Goal: Find specific page/section: Find specific page/section

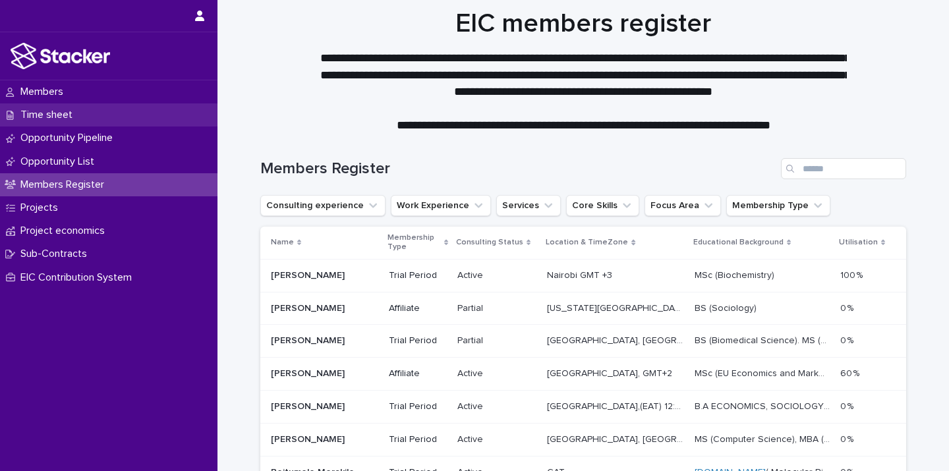
click at [73, 119] on p "Time sheet" at bounding box center [49, 115] width 68 height 13
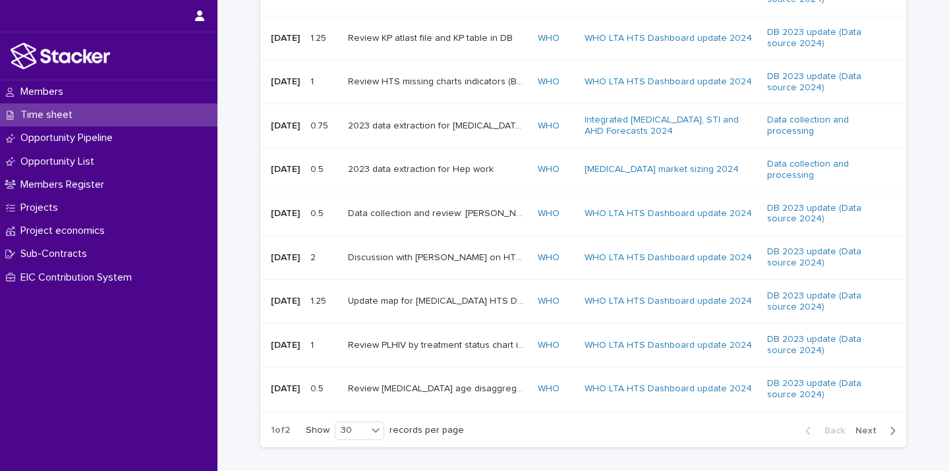
scroll to position [1221, 0]
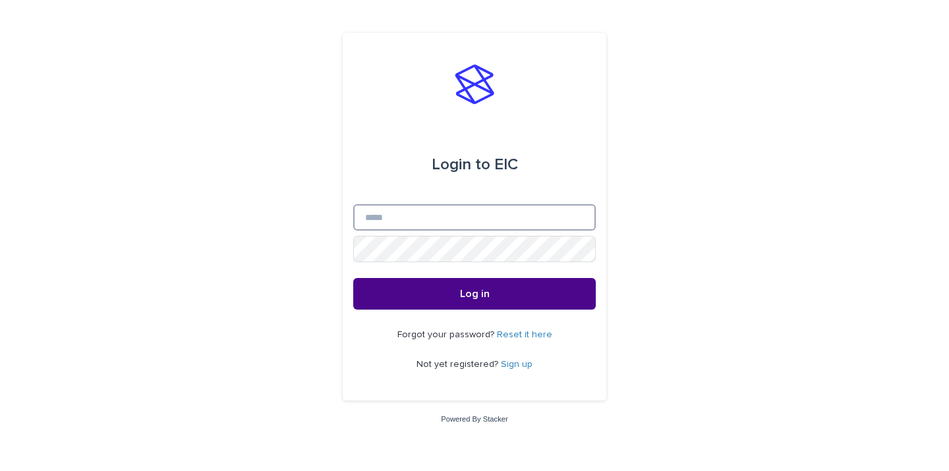
type input "**********"
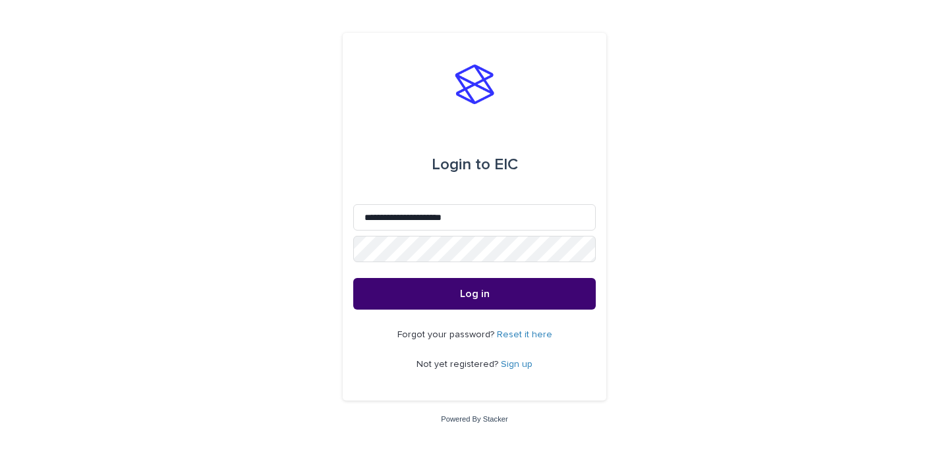
click at [464, 285] on button "Log in" at bounding box center [474, 294] width 243 height 32
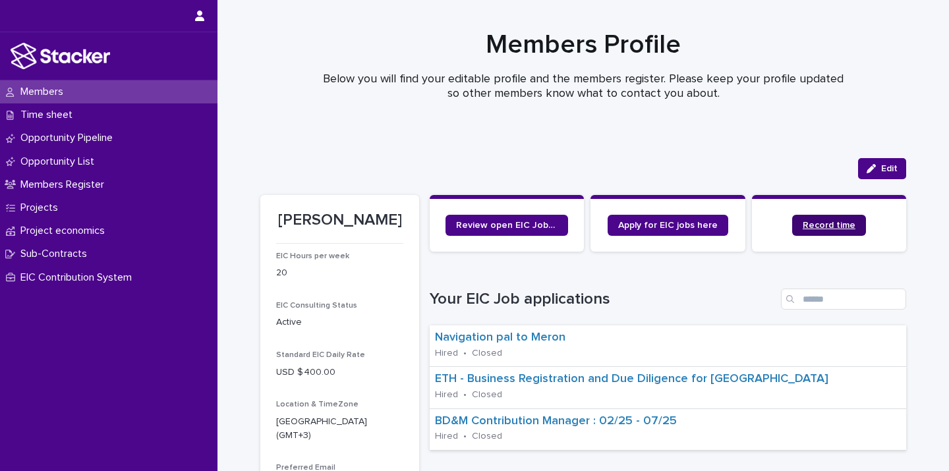
click at [805, 227] on span "Record time" at bounding box center [829, 225] width 53 height 9
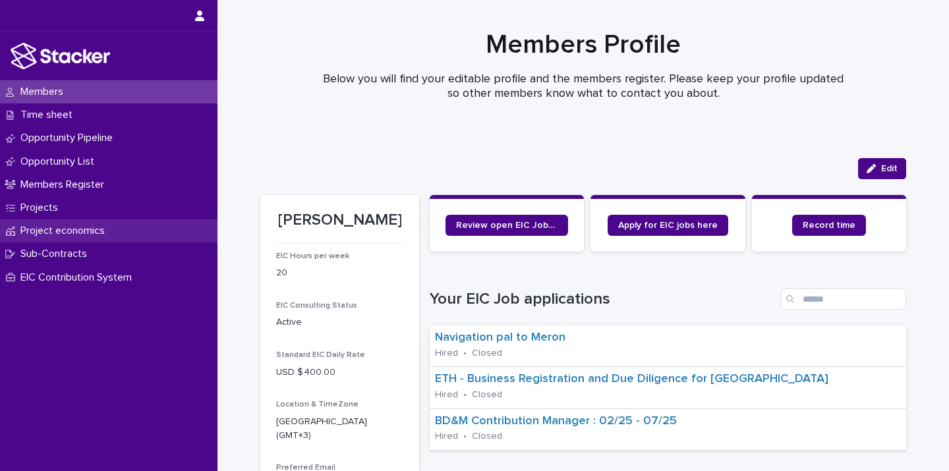
click at [82, 240] on div "Project economics" at bounding box center [109, 231] width 218 height 23
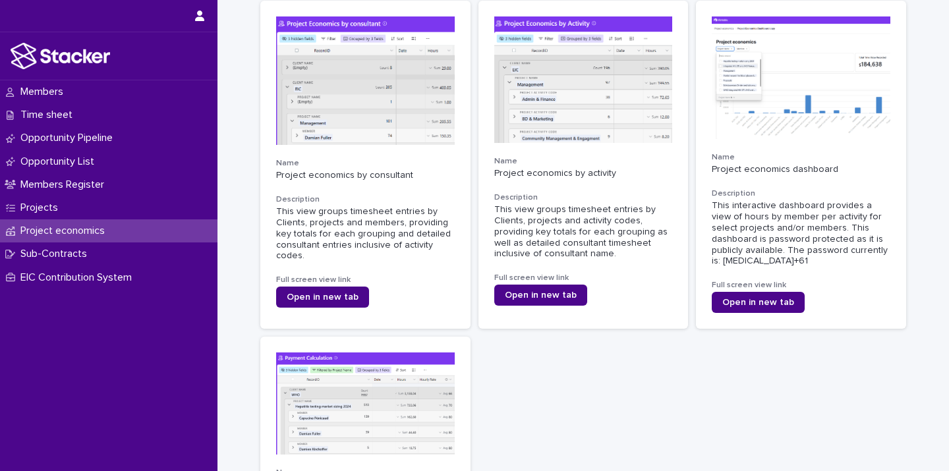
scroll to position [63, 0]
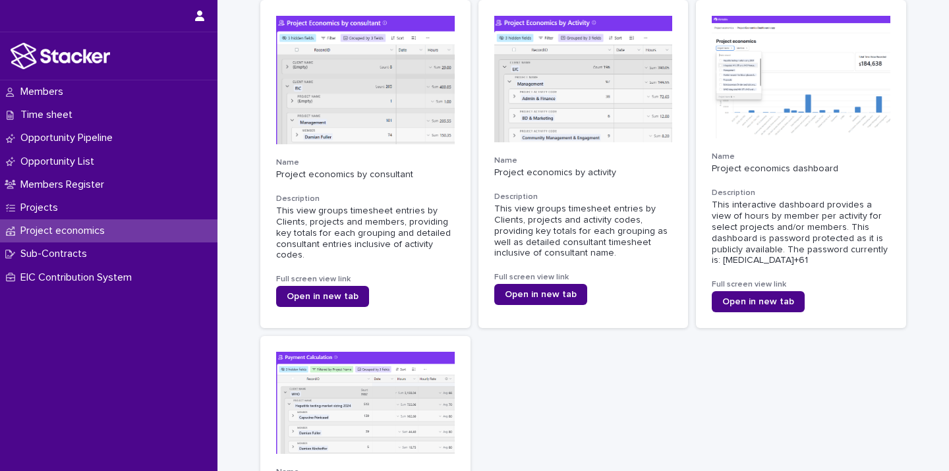
click at [336, 298] on span "Open in new tab" at bounding box center [323, 296] width 72 height 9
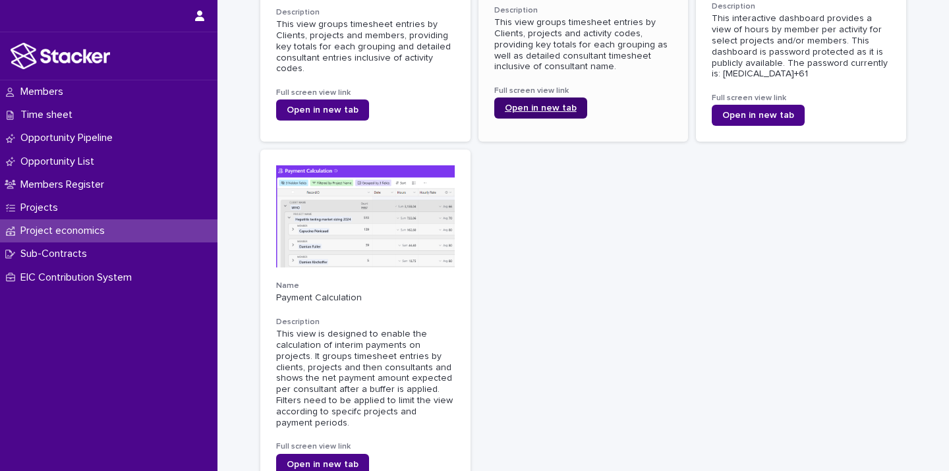
scroll to position [266, 0]
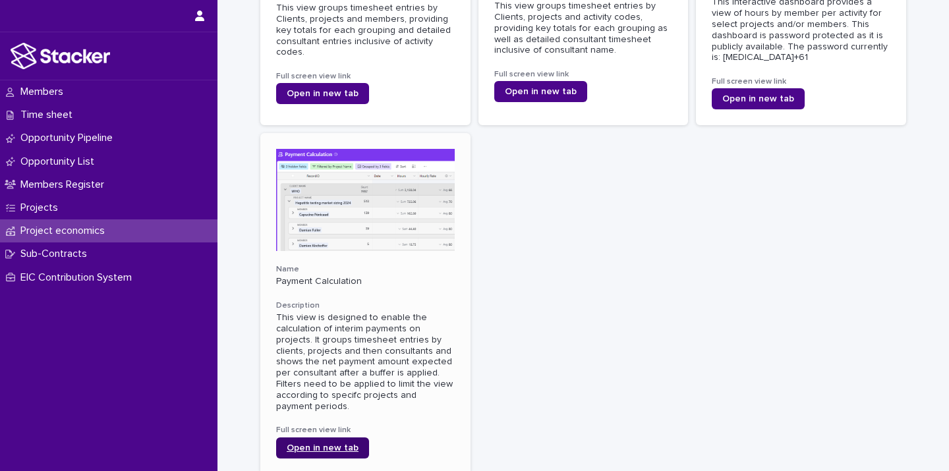
click at [345, 449] on span "Open in new tab" at bounding box center [323, 448] width 72 height 9
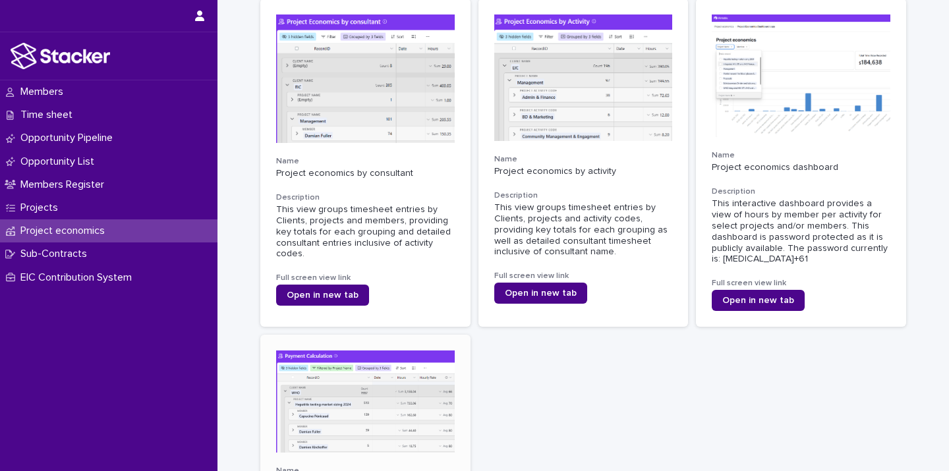
scroll to position [63, 0]
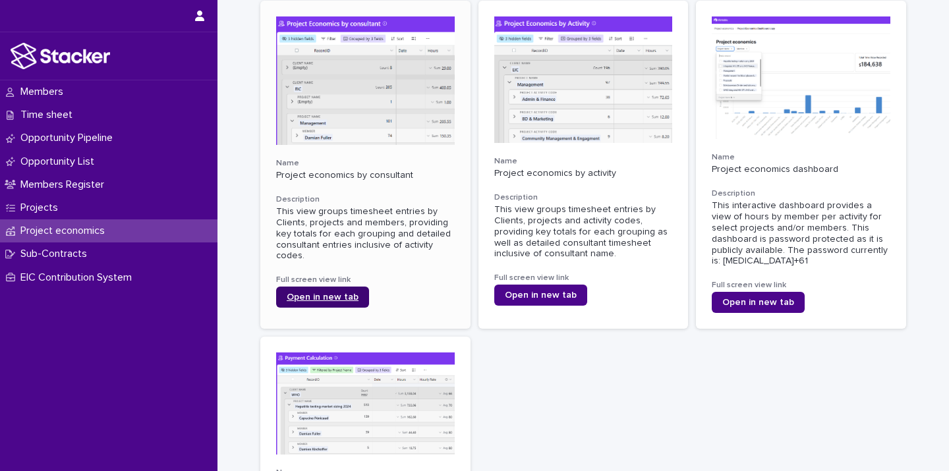
click at [316, 303] on link "Open in new tab" at bounding box center [322, 297] width 93 height 21
click at [562, 294] on span "Open in new tab" at bounding box center [541, 295] width 72 height 9
click at [734, 307] on span "Open in new tab" at bounding box center [759, 302] width 72 height 9
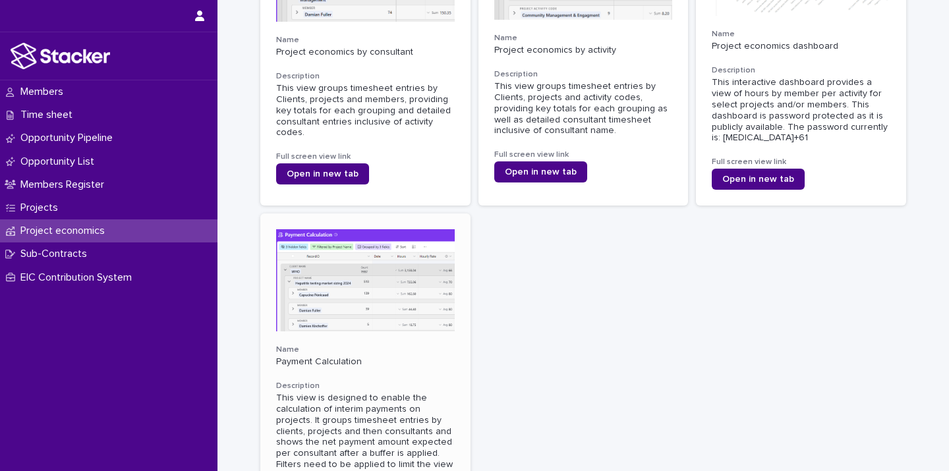
scroll to position [244, 0]
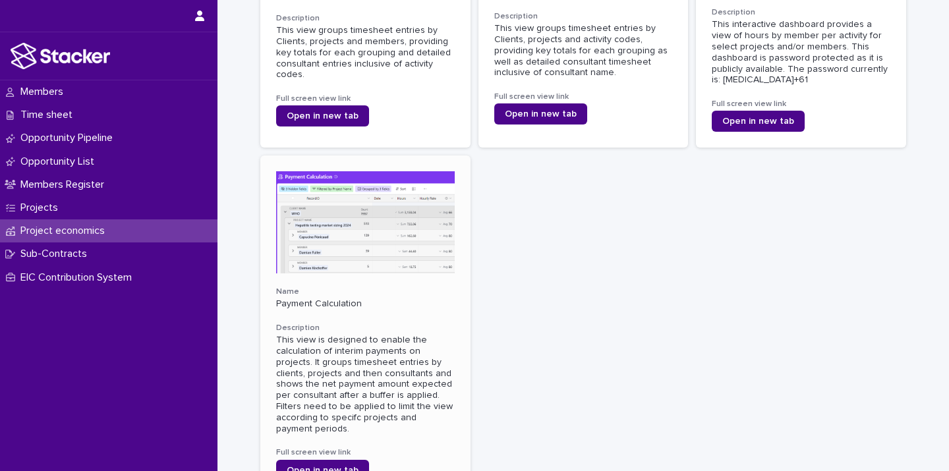
click at [357, 381] on div "This view is designed to enable the calculation of interim payments on projects…" at bounding box center [365, 385] width 179 height 100
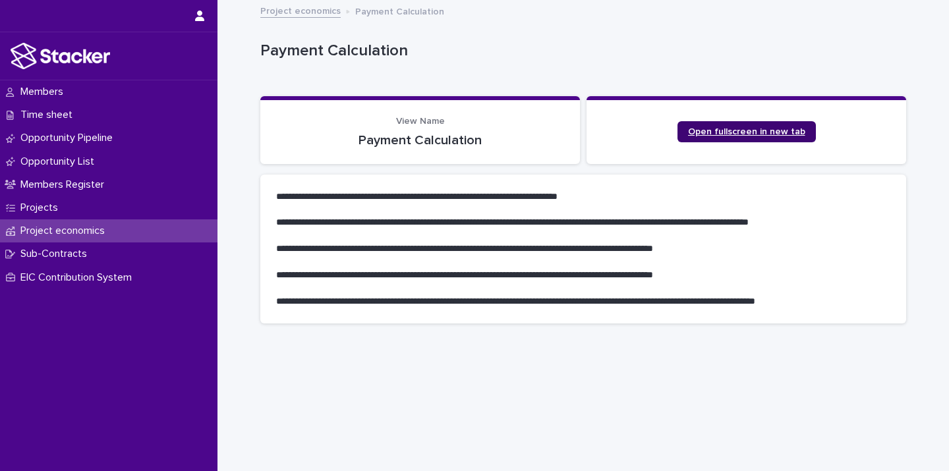
click at [705, 138] on link "Open fullscreen in new tab" at bounding box center [747, 131] width 138 height 21
